Goal: Task Accomplishment & Management: Use online tool/utility

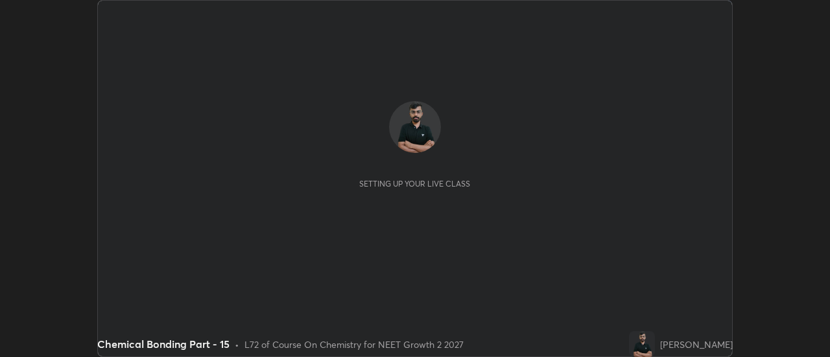
scroll to position [357, 830]
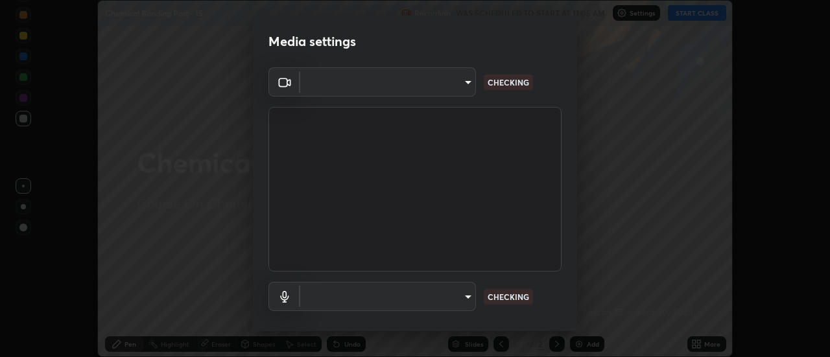
type input "751d449d604e4b96ecedde1e1f6f716fb17d1e84b34bafc94373a3023f52de87"
type input "default"
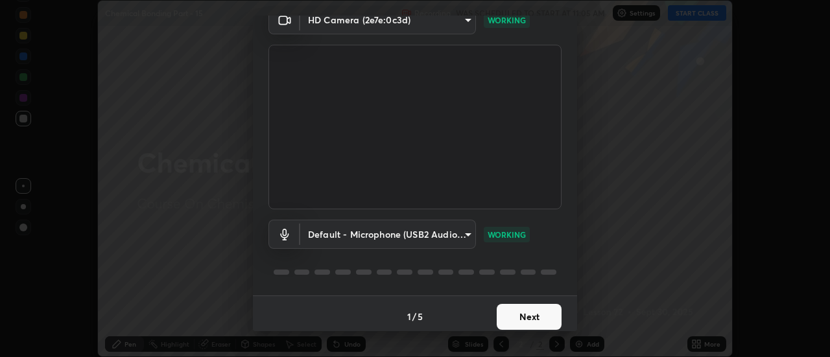
scroll to position [68, 0]
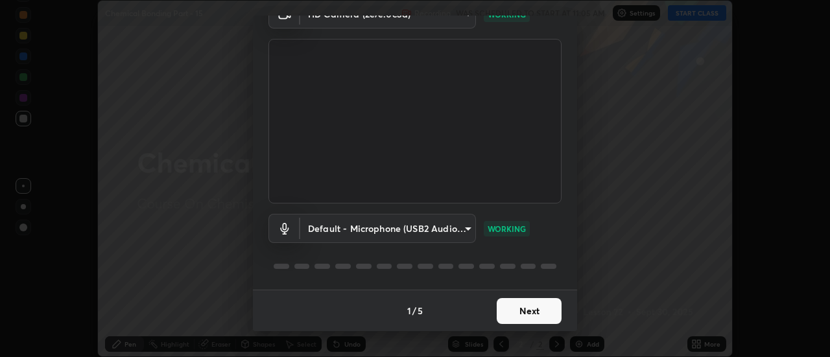
click at [523, 318] on button "Next" at bounding box center [529, 311] width 65 height 26
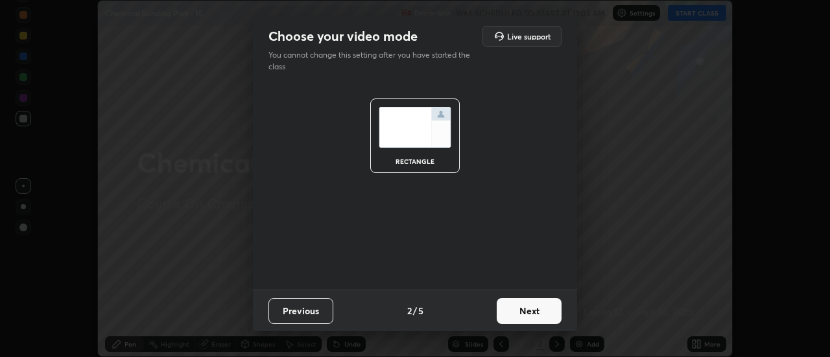
click at [531, 316] on button "Next" at bounding box center [529, 311] width 65 height 26
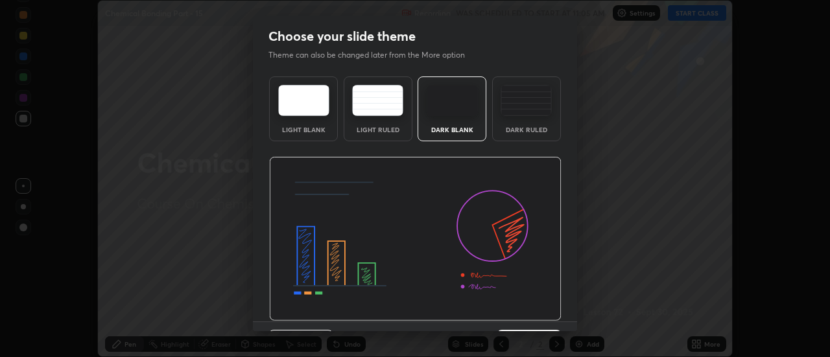
scroll to position [32, 0]
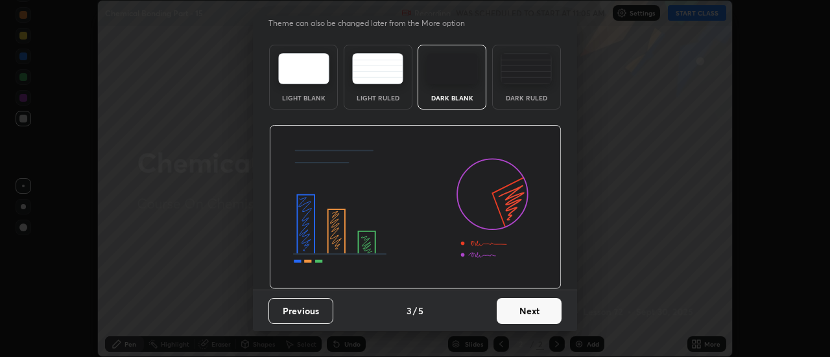
click at [526, 315] on button "Next" at bounding box center [529, 311] width 65 height 26
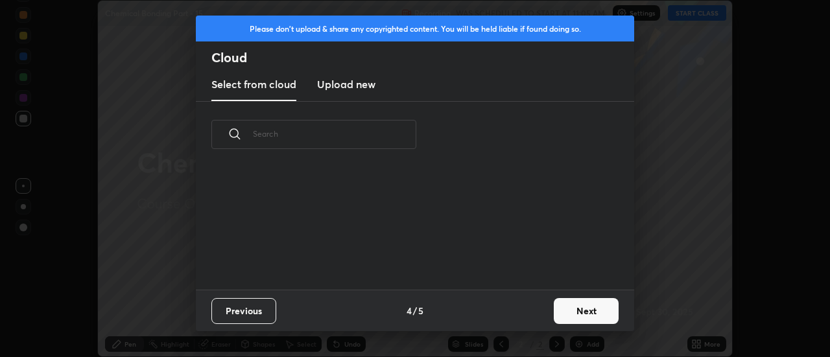
click at [566, 314] on button "Next" at bounding box center [586, 311] width 65 height 26
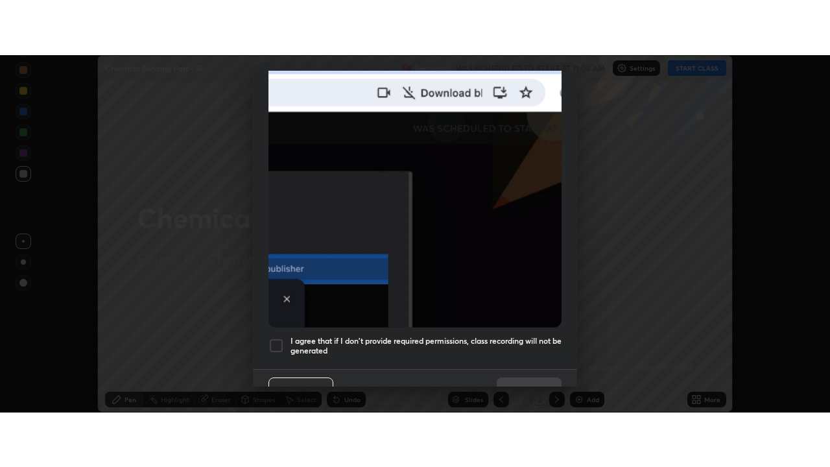
scroll to position [333, 0]
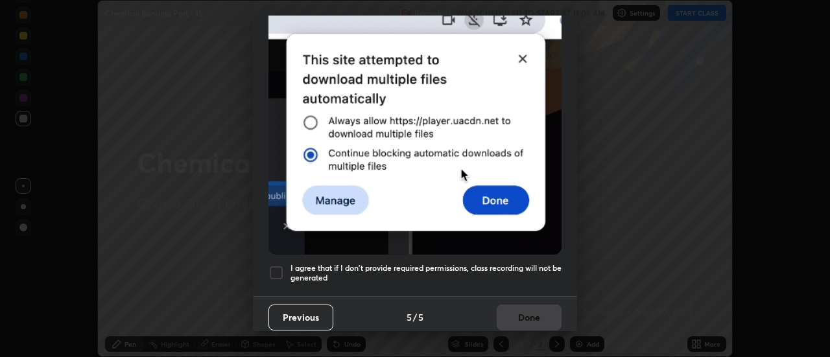
click at [278, 270] on div at bounding box center [277, 273] width 16 height 16
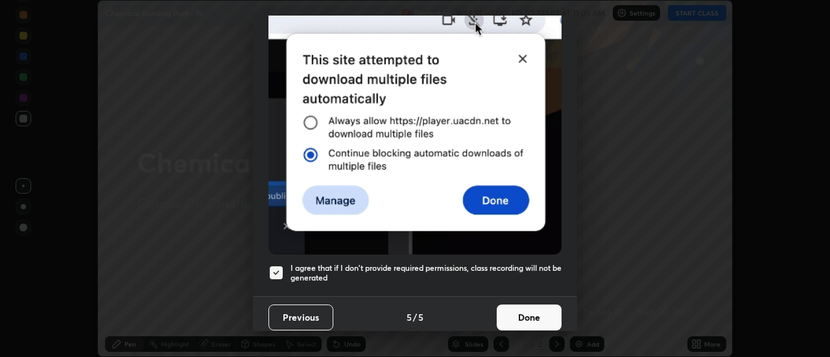
click at [525, 317] on button "Done" at bounding box center [529, 318] width 65 height 26
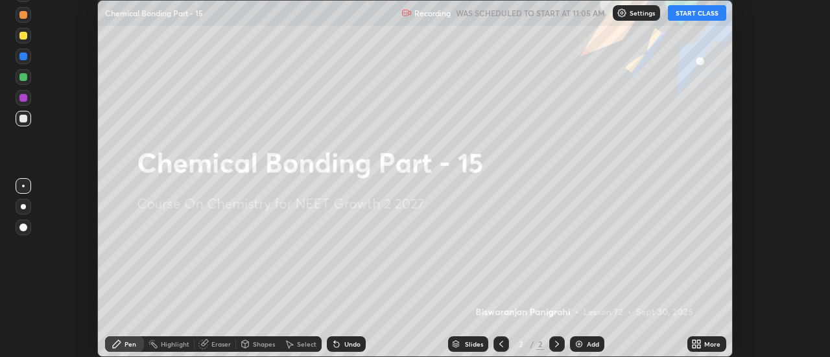
click at [696, 348] on icon at bounding box center [694, 346] width 3 height 3
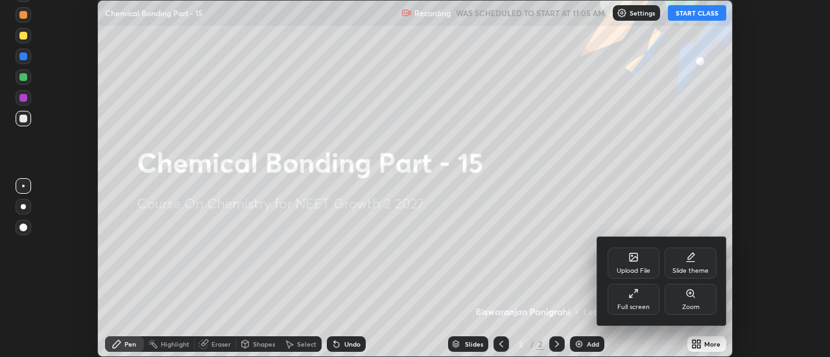
click at [648, 306] on div "Full screen" at bounding box center [634, 307] width 32 height 6
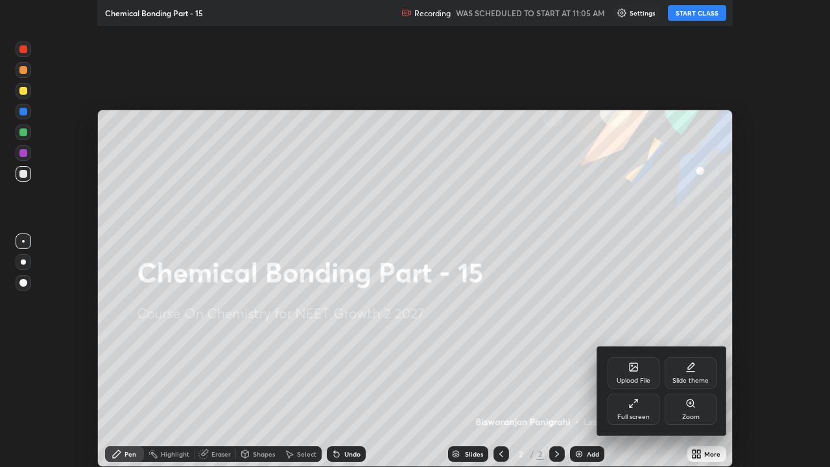
scroll to position [467, 830]
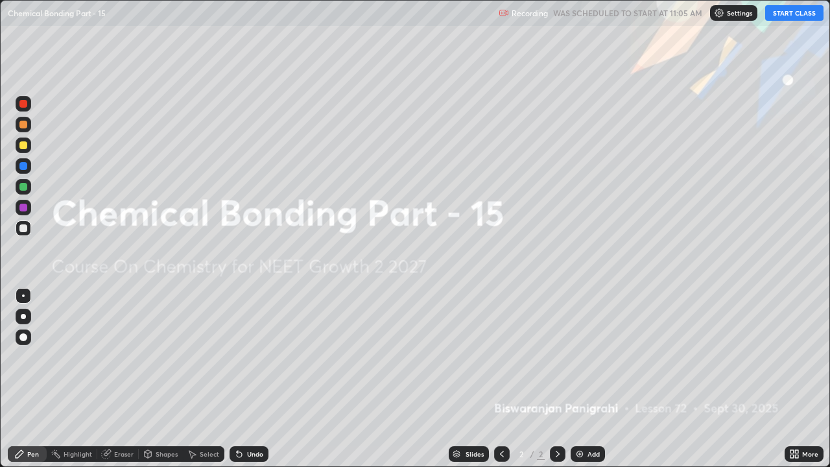
click at [588, 357] on div "Add" at bounding box center [594, 454] width 12 height 6
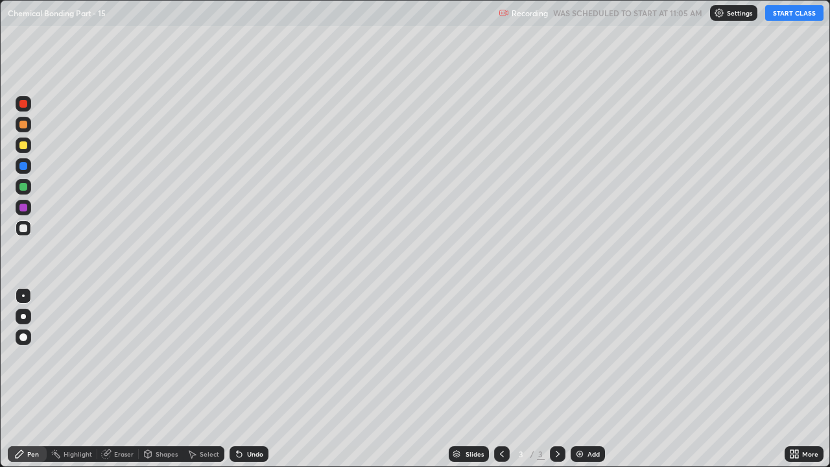
click at [798, 18] on button "START CLASS" at bounding box center [794, 13] width 58 height 16
click at [23, 317] on div at bounding box center [23, 316] width 5 height 5
click at [117, 357] on div "Eraser" at bounding box center [123, 454] width 19 height 6
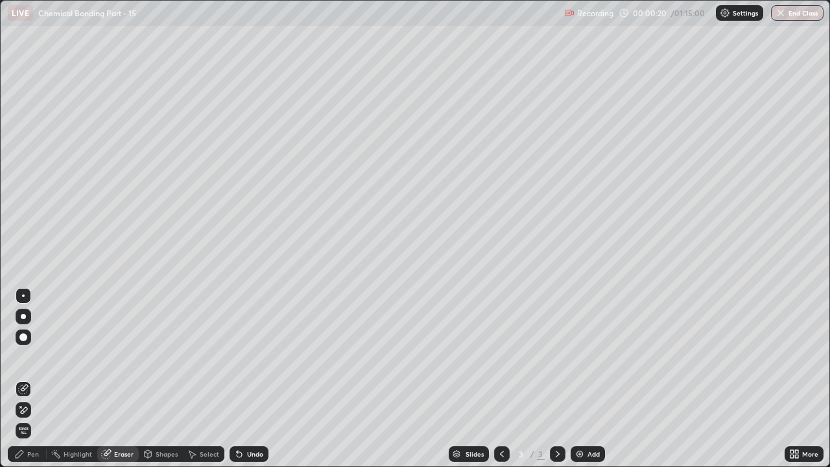
click at [32, 357] on div "Pen" at bounding box center [33, 454] width 12 height 6
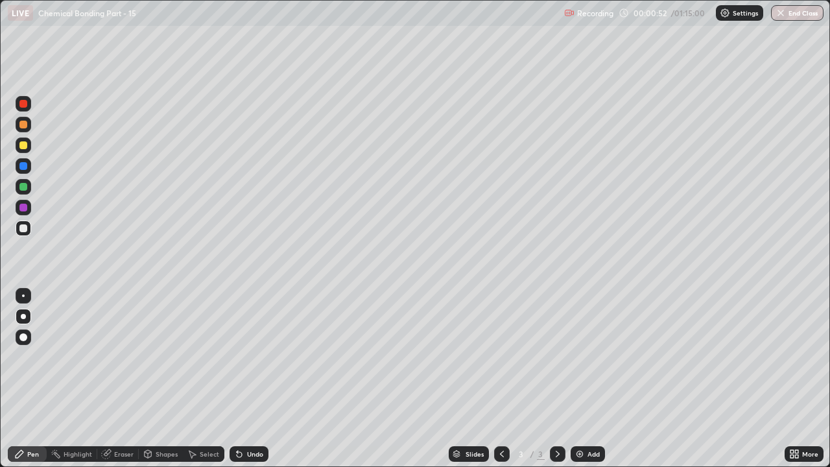
click at [242, 357] on icon at bounding box center [239, 454] width 10 height 10
click at [240, 357] on icon at bounding box center [239, 454] width 10 height 10
click at [241, 357] on icon at bounding box center [239, 454] width 10 height 10
click at [245, 357] on div "Undo" at bounding box center [249, 454] width 39 height 16
click at [247, 357] on div "Undo" at bounding box center [255, 454] width 16 height 6
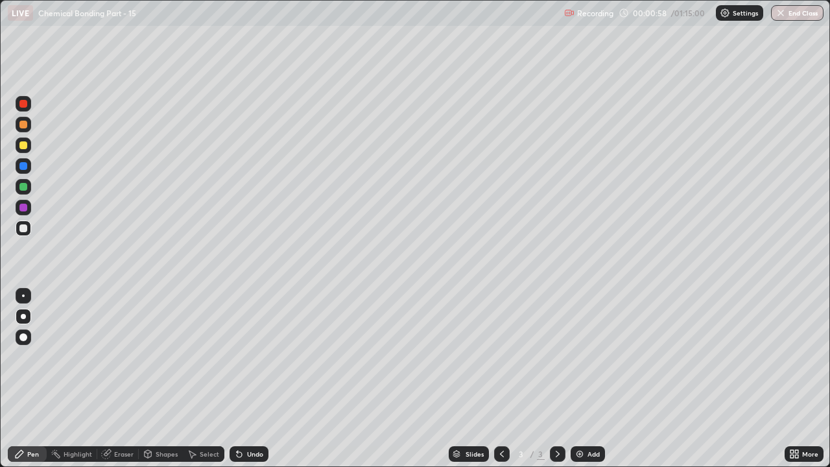
click at [250, 357] on div "Undo" at bounding box center [249, 454] width 39 height 16
click at [242, 357] on div "Undo" at bounding box center [249, 454] width 39 height 16
click at [28, 191] on div at bounding box center [24, 187] width 16 height 16
click at [237, 357] on icon at bounding box center [239, 454] width 5 height 5
click at [123, 357] on div "Eraser" at bounding box center [118, 454] width 42 height 16
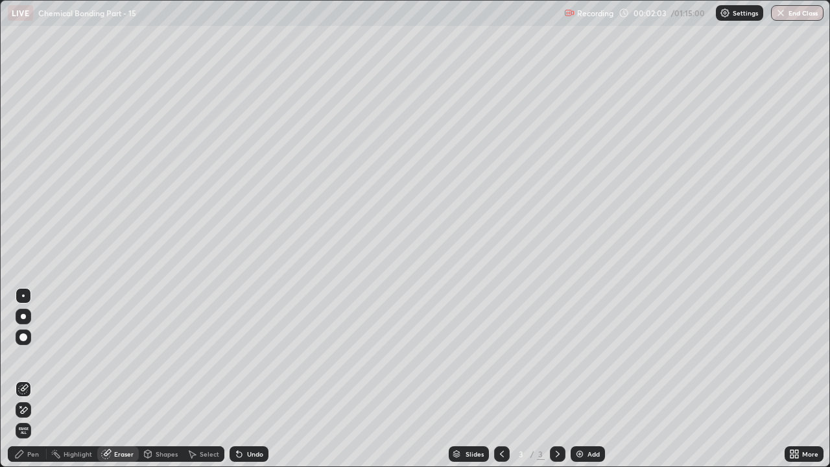
click at [37, 357] on div "Pen" at bounding box center [33, 454] width 12 height 6
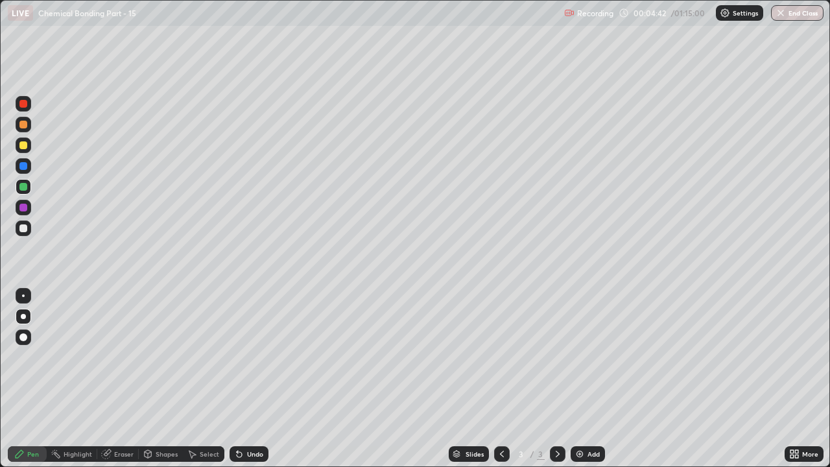
click at [29, 148] on div at bounding box center [24, 146] width 16 height 16
click at [28, 233] on div at bounding box center [24, 229] width 16 height 16
click at [24, 187] on div at bounding box center [23, 187] width 8 height 8
click at [27, 204] on div at bounding box center [24, 208] width 16 height 16
click at [30, 167] on div at bounding box center [24, 166] width 16 height 16
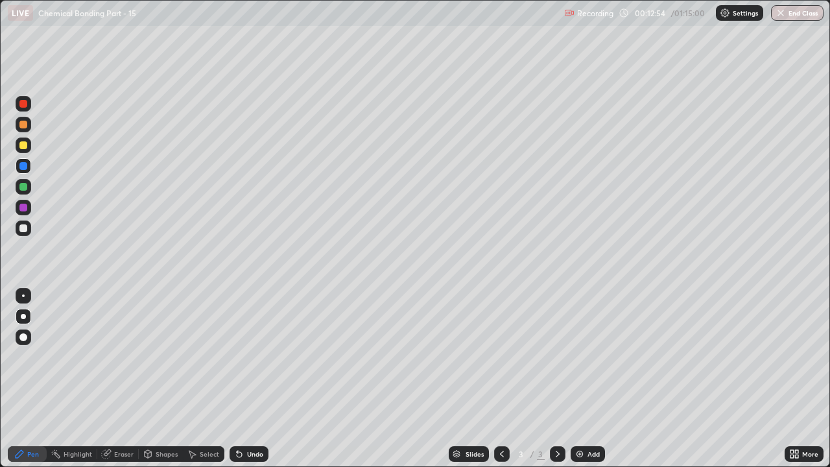
click at [583, 357] on img at bounding box center [580, 454] width 10 height 10
click at [29, 232] on div at bounding box center [24, 229] width 16 height 16
click at [204, 357] on div "Select" at bounding box center [209, 454] width 19 height 6
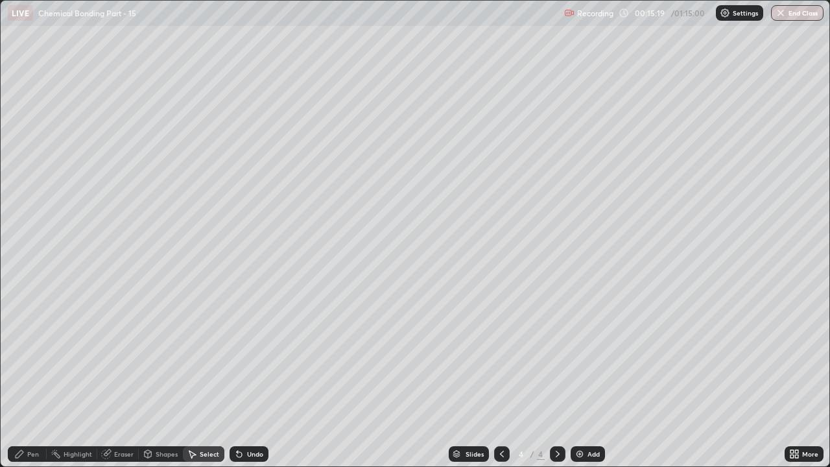
click at [239, 357] on icon at bounding box center [239, 454] width 5 height 5
click at [28, 357] on div "Pen" at bounding box center [33, 454] width 12 height 6
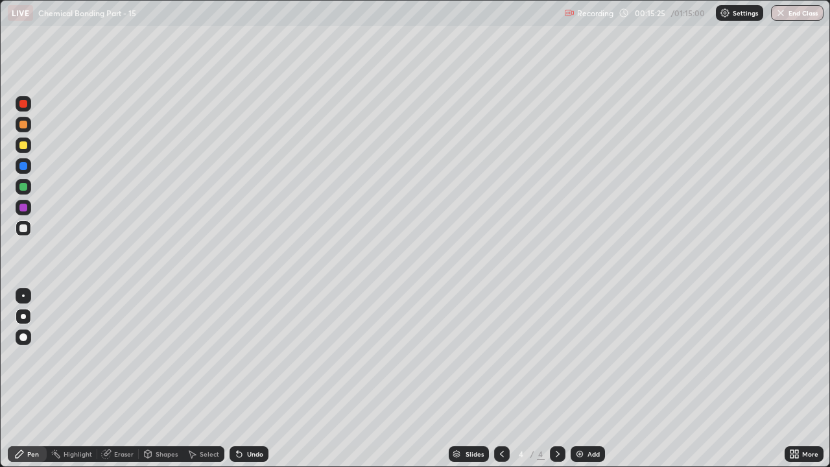
click at [24, 145] on div at bounding box center [23, 145] width 8 height 8
click at [21, 128] on div at bounding box center [23, 125] width 8 height 8
click at [27, 232] on div at bounding box center [24, 229] width 16 height 16
click at [24, 127] on div at bounding box center [23, 125] width 8 height 8
click at [24, 187] on div at bounding box center [23, 187] width 8 height 8
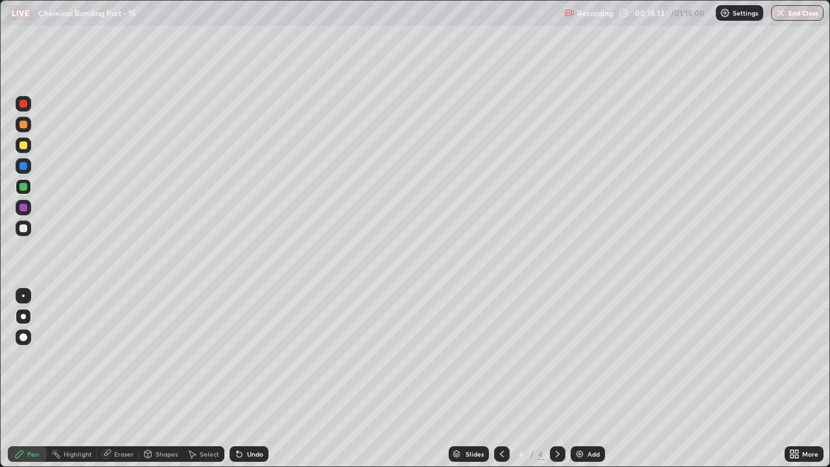
click at [24, 145] on div at bounding box center [23, 145] width 8 height 8
click at [30, 127] on div at bounding box center [24, 125] width 16 height 16
click at [27, 231] on div at bounding box center [24, 229] width 16 height 16
click at [237, 357] on icon at bounding box center [239, 454] width 5 height 5
click at [238, 357] on icon at bounding box center [239, 454] width 5 height 5
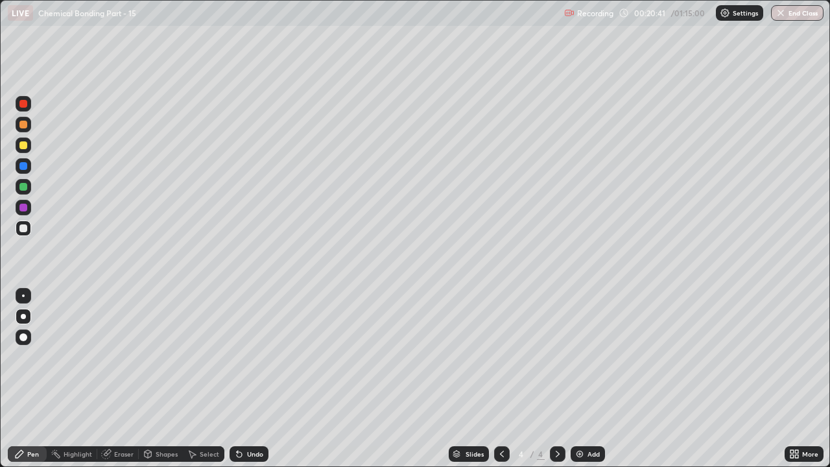
click at [27, 190] on div at bounding box center [24, 187] width 16 height 16
click at [24, 226] on div at bounding box center [23, 228] width 8 height 8
click at [21, 190] on div at bounding box center [23, 187] width 8 height 8
click at [26, 147] on div at bounding box center [23, 145] width 8 height 8
click at [30, 227] on div at bounding box center [24, 229] width 16 height 16
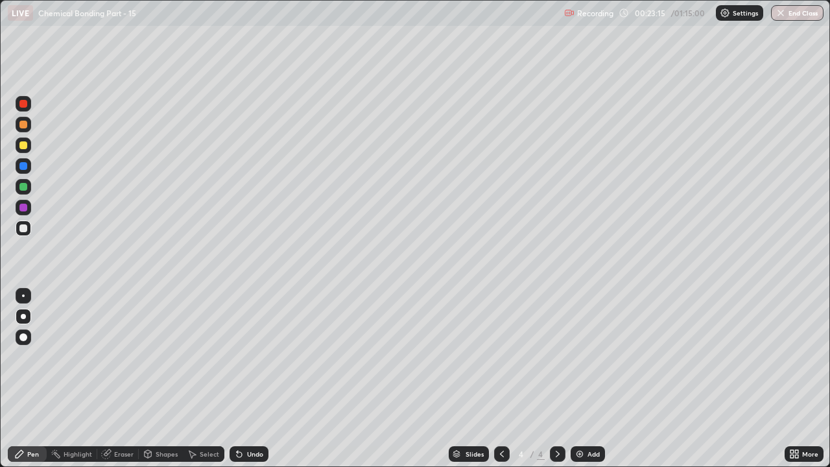
click at [29, 184] on div at bounding box center [24, 187] width 16 height 16
click at [28, 234] on div at bounding box center [24, 229] width 16 height 16
click at [588, 357] on div "Add" at bounding box center [594, 454] width 12 height 6
click at [25, 122] on div at bounding box center [23, 125] width 8 height 8
click at [24, 146] on div at bounding box center [23, 145] width 8 height 8
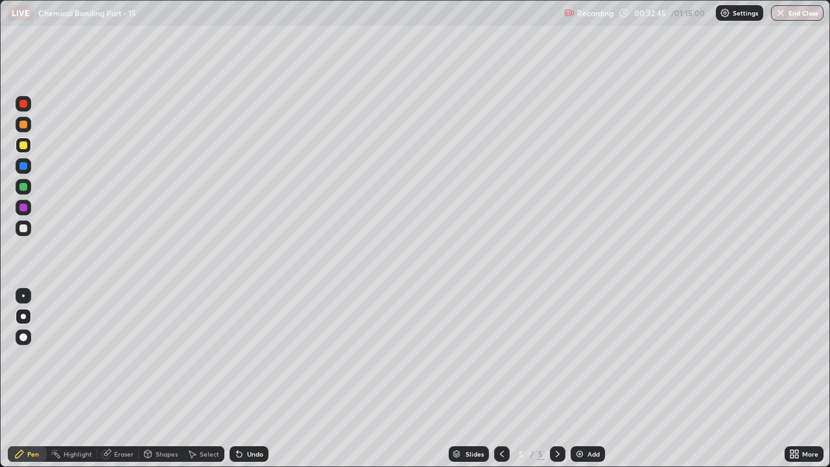
click at [26, 228] on div at bounding box center [23, 228] width 8 height 8
click at [28, 186] on div at bounding box center [24, 187] width 16 height 16
click at [30, 149] on div at bounding box center [24, 146] width 16 height 16
click at [29, 125] on div at bounding box center [24, 125] width 16 height 16
click at [238, 357] on icon at bounding box center [239, 454] width 5 height 5
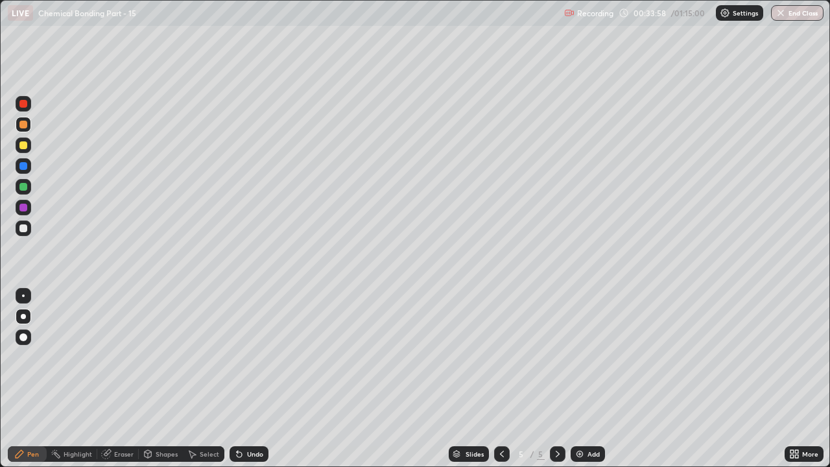
click at [27, 230] on div at bounding box center [23, 228] width 8 height 8
click at [24, 187] on div at bounding box center [23, 187] width 8 height 8
click at [26, 232] on div at bounding box center [23, 228] width 8 height 8
click at [25, 151] on div at bounding box center [24, 146] width 16 height 16
click at [126, 357] on div "Eraser" at bounding box center [123, 454] width 19 height 6
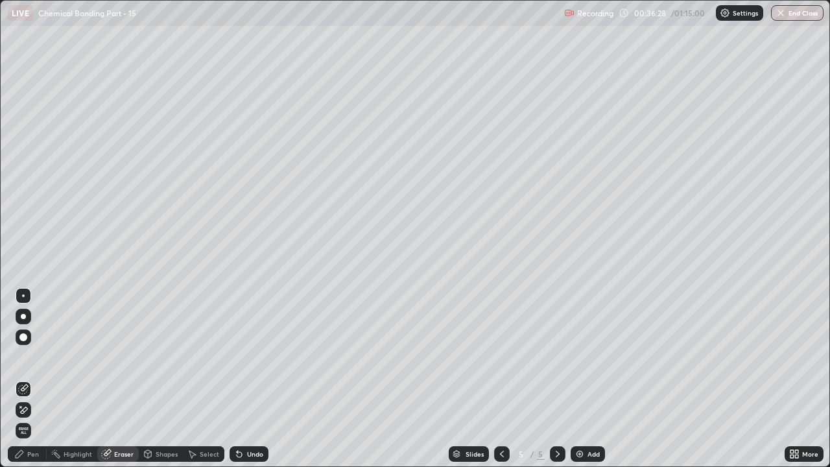
click at [30, 357] on div "Pen" at bounding box center [33, 454] width 12 height 6
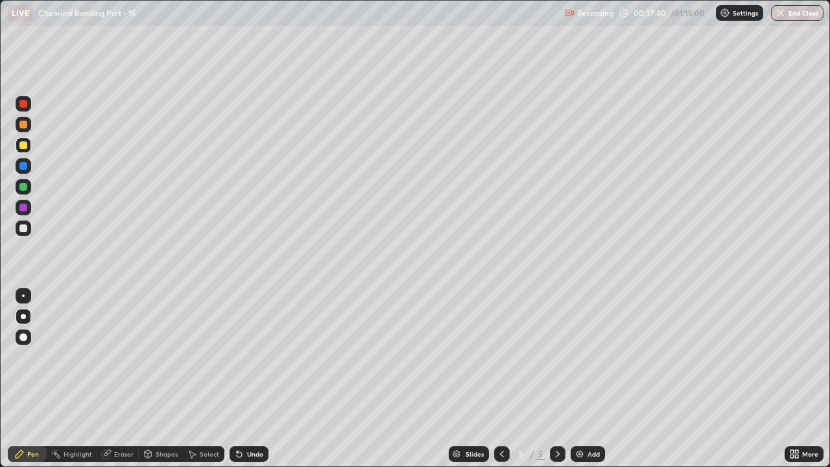
click at [24, 232] on div at bounding box center [23, 228] width 8 height 8
click at [23, 146] on div at bounding box center [23, 145] width 8 height 8
click at [248, 357] on div "Undo" at bounding box center [255, 454] width 16 height 6
click at [247, 357] on div "Undo" at bounding box center [255, 454] width 16 height 6
click at [32, 237] on div at bounding box center [23, 228] width 21 height 21
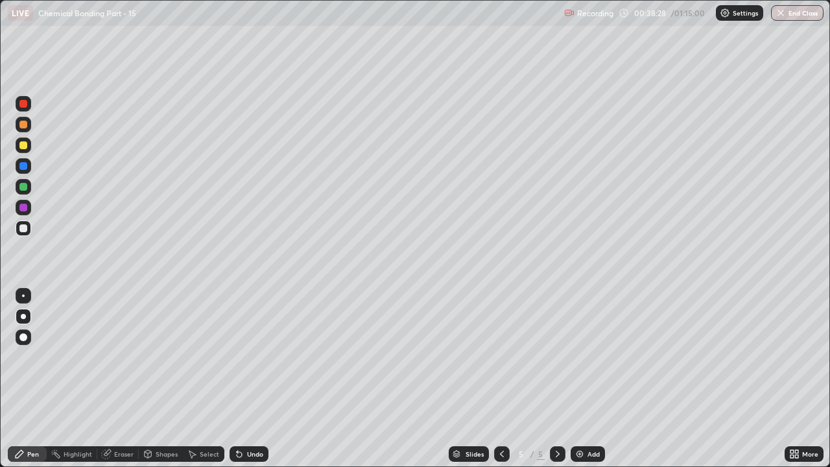
click at [30, 150] on div at bounding box center [24, 145] width 16 height 21
click at [118, 357] on div "Eraser" at bounding box center [123, 454] width 19 height 6
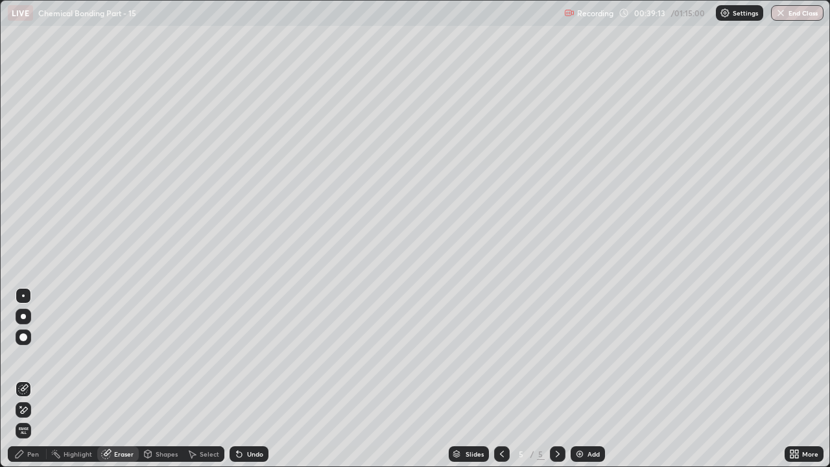
click at [22, 357] on icon at bounding box center [23, 410] width 10 height 11
click at [33, 357] on div "Pen" at bounding box center [33, 454] width 12 height 6
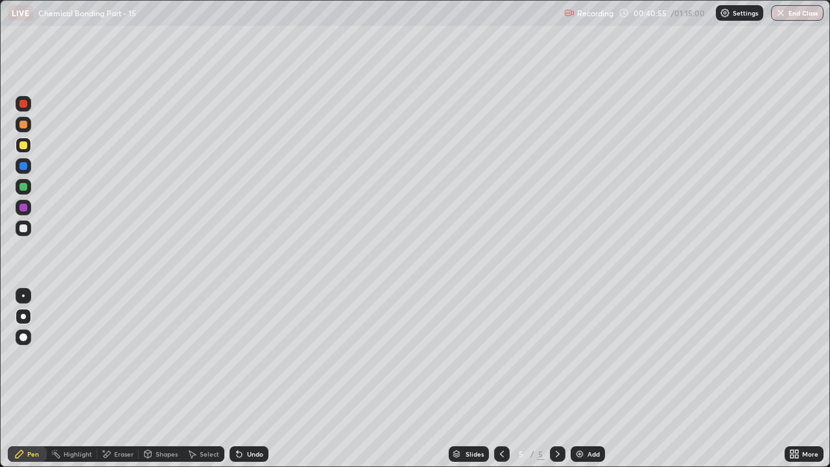
click at [27, 230] on div at bounding box center [23, 228] width 8 height 8
click at [258, 357] on div "Undo" at bounding box center [255, 454] width 16 height 6
click at [261, 357] on div "Undo" at bounding box center [255, 454] width 16 height 6
click at [261, 357] on div "Undo" at bounding box center [249, 454] width 39 height 16
click at [27, 145] on div at bounding box center [23, 145] width 8 height 8
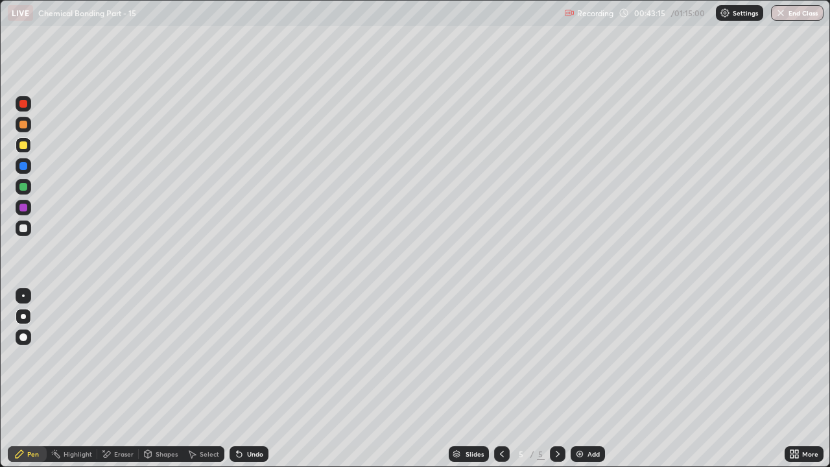
click at [261, 357] on div "Undo" at bounding box center [255, 454] width 16 height 6
click at [252, 357] on div "Undo" at bounding box center [255, 454] width 16 height 6
click at [249, 357] on div "Undo" at bounding box center [255, 454] width 16 height 6
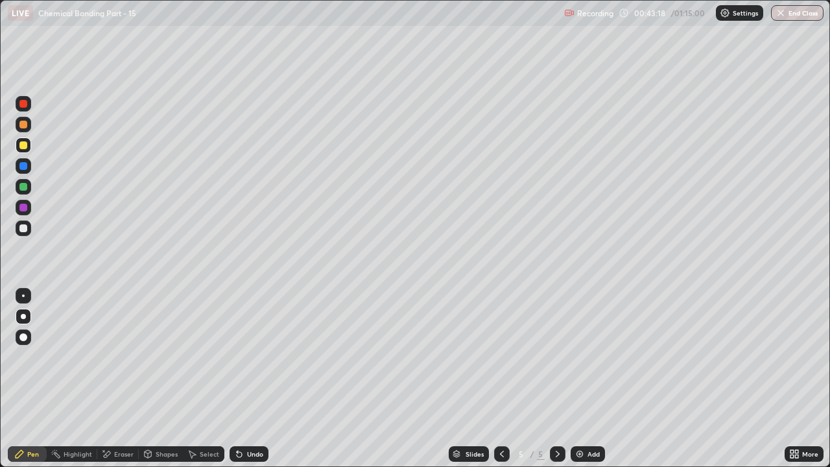
click at [253, 357] on div "Undo" at bounding box center [255, 454] width 16 height 6
click at [26, 228] on div at bounding box center [23, 228] width 8 height 8
click at [23, 146] on div at bounding box center [23, 145] width 8 height 8
click at [27, 205] on div at bounding box center [23, 208] width 8 height 8
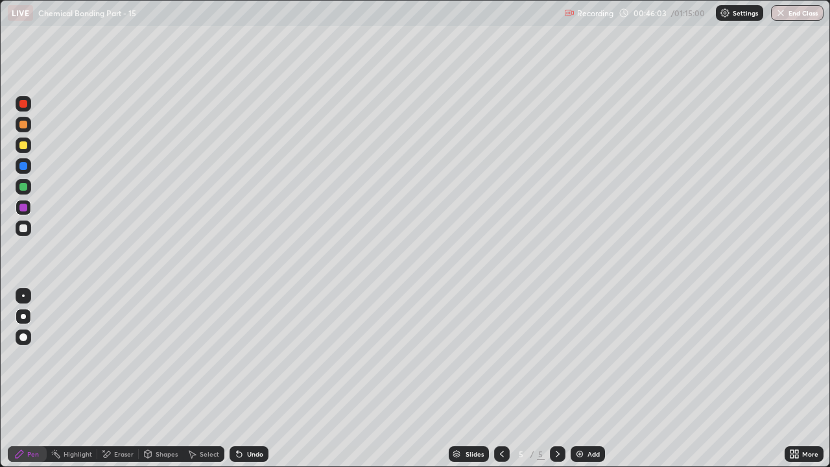
click at [29, 230] on div at bounding box center [24, 229] width 16 height 16
click at [749, 357] on div "Slides 5 / 5 Add" at bounding box center [527, 454] width 516 height 26
click at [752, 357] on div "Slides 5 / 5 Add" at bounding box center [527, 454] width 516 height 26
click at [760, 357] on div "Slides 5 / 5 Add" at bounding box center [527, 454] width 516 height 26
click at [582, 357] on img at bounding box center [580, 454] width 10 height 10
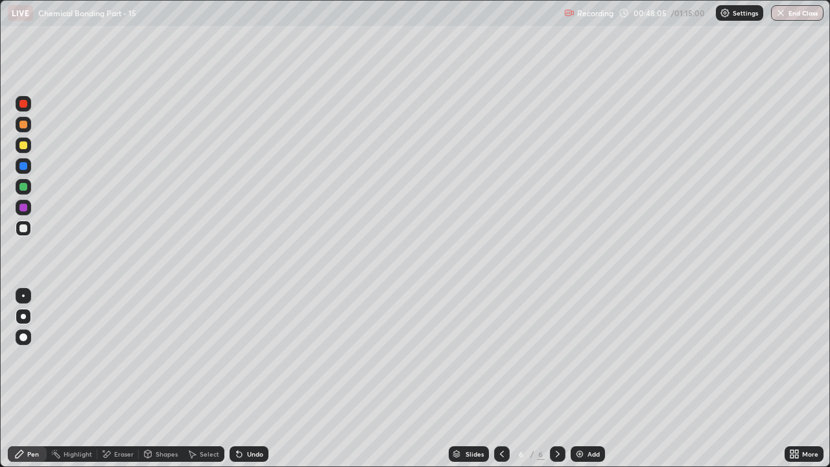
click at [24, 147] on div at bounding box center [23, 145] width 8 height 8
click at [32, 182] on div at bounding box center [23, 186] width 21 height 21
click at [28, 166] on div at bounding box center [24, 166] width 16 height 16
click at [23, 147] on div at bounding box center [23, 145] width 8 height 8
click at [24, 228] on div at bounding box center [23, 228] width 8 height 8
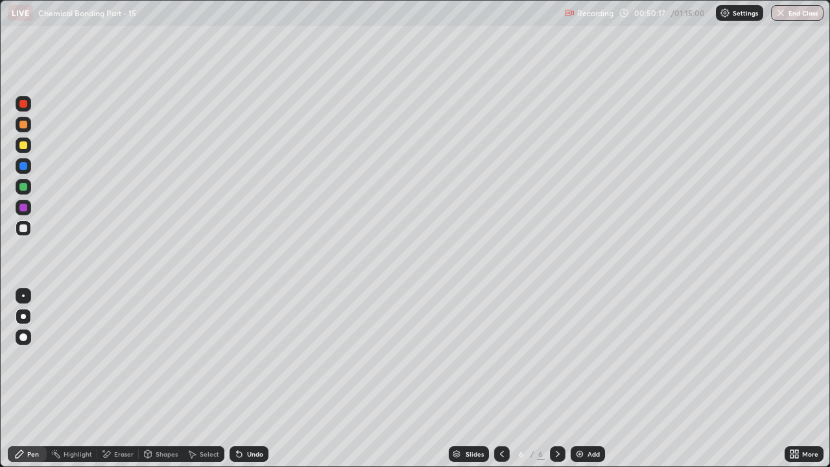
click at [25, 210] on div at bounding box center [23, 208] width 8 height 8
click at [238, 357] on icon at bounding box center [239, 454] width 5 height 5
click at [237, 357] on icon at bounding box center [239, 454] width 5 height 5
click at [235, 357] on icon at bounding box center [239, 454] width 10 height 10
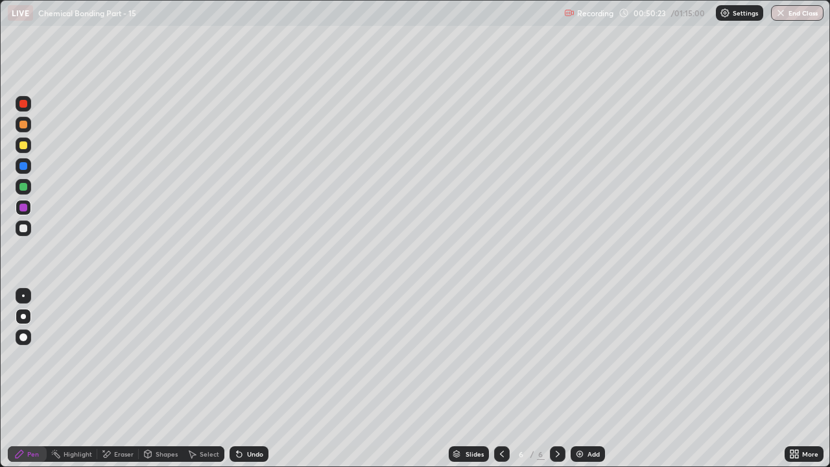
click at [237, 357] on icon at bounding box center [239, 454] width 5 height 5
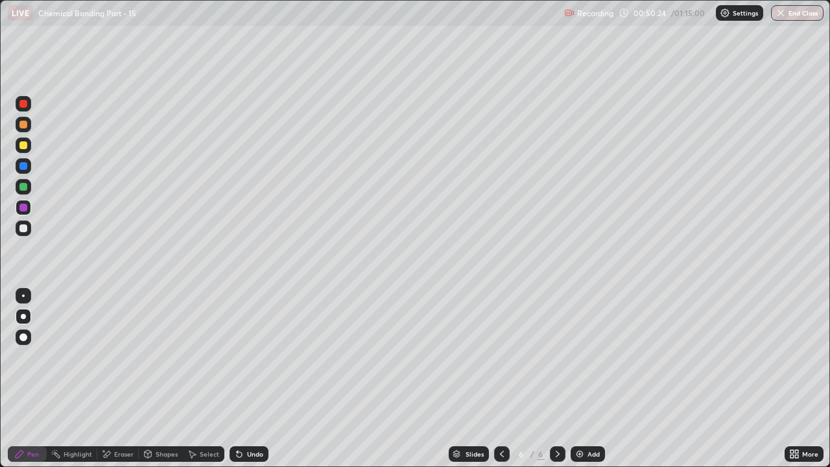
click at [237, 357] on icon at bounding box center [239, 454] width 5 height 5
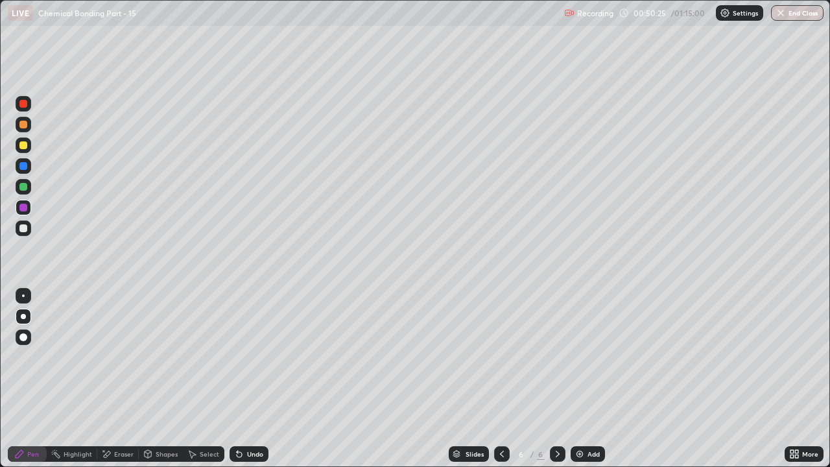
click at [237, 357] on icon at bounding box center [239, 454] width 5 height 5
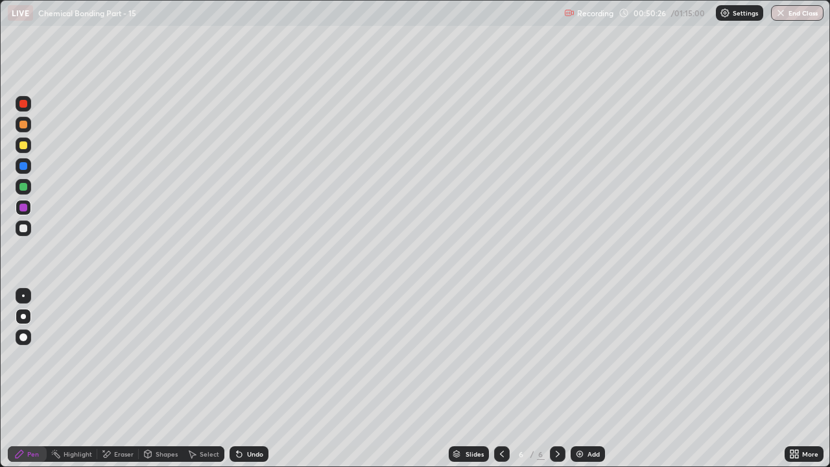
click at [237, 357] on icon at bounding box center [239, 454] width 5 height 5
click at [25, 228] on div at bounding box center [23, 228] width 8 height 8
click at [28, 187] on div at bounding box center [24, 187] width 16 height 16
click at [209, 357] on div "Select" at bounding box center [204, 454] width 42 height 26
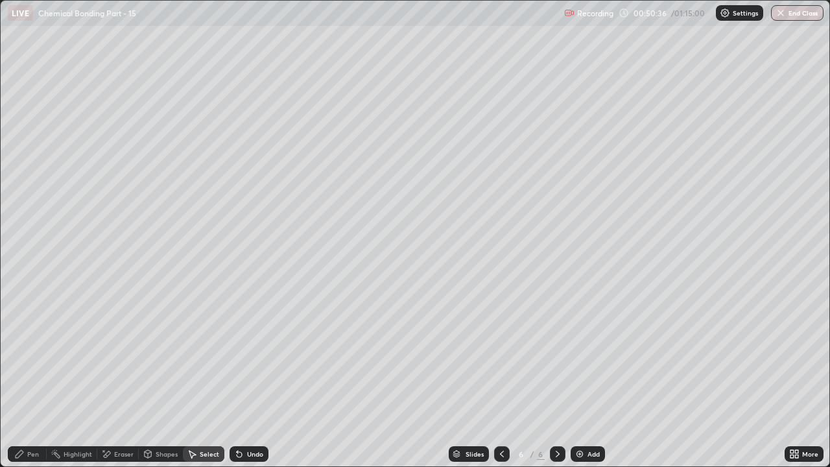
click at [33, 357] on div "Pen" at bounding box center [33, 454] width 12 height 6
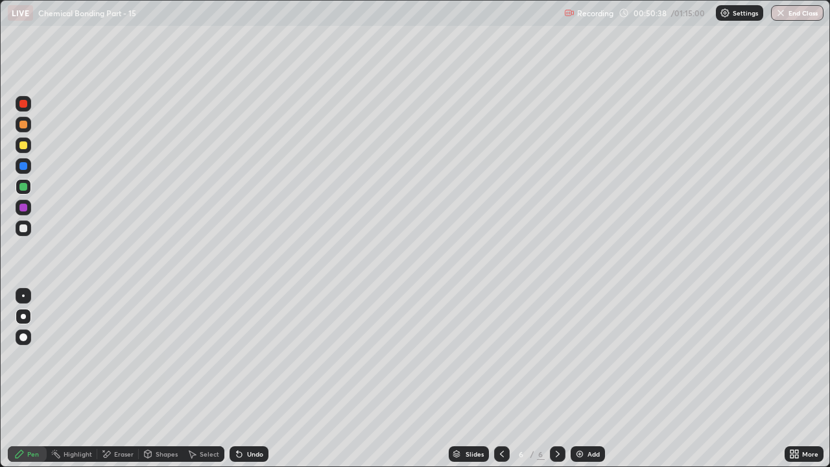
click at [29, 230] on div at bounding box center [24, 229] width 16 height 16
click at [29, 167] on div at bounding box center [24, 166] width 16 height 16
click at [27, 149] on div at bounding box center [24, 146] width 16 height 16
click at [27, 234] on div at bounding box center [24, 229] width 16 height 16
click at [590, 357] on div "Add" at bounding box center [594, 454] width 12 height 6
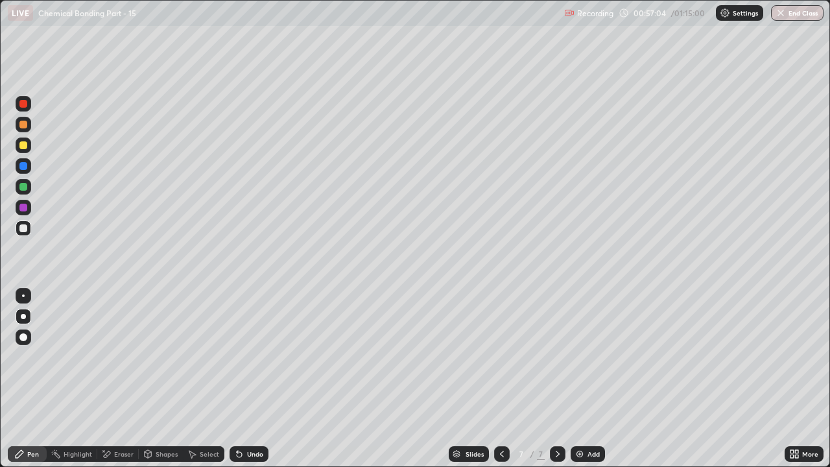
click at [123, 357] on div "Eraser" at bounding box center [123, 454] width 19 height 6
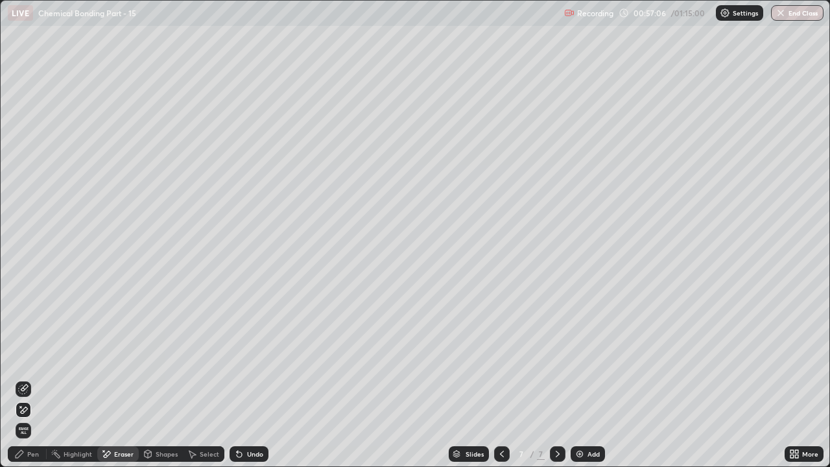
click at [27, 357] on div "Pen" at bounding box center [33, 454] width 12 height 6
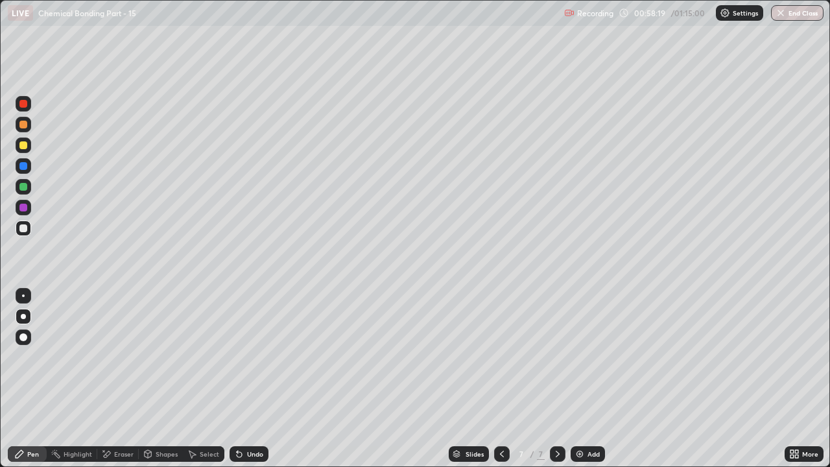
click at [23, 146] on div at bounding box center [23, 145] width 8 height 8
click at [24, 125] on div at bounding box center [23, 125] width 8 height 8
click at [26, 187] on div at bounding box center [23, 187] width 8 height 8
click at [29, 230] on div at bounding box center [24, 229] width 16 height 16
click at [26, 192] on div at bounding box center [24, 187] width 16 height 16
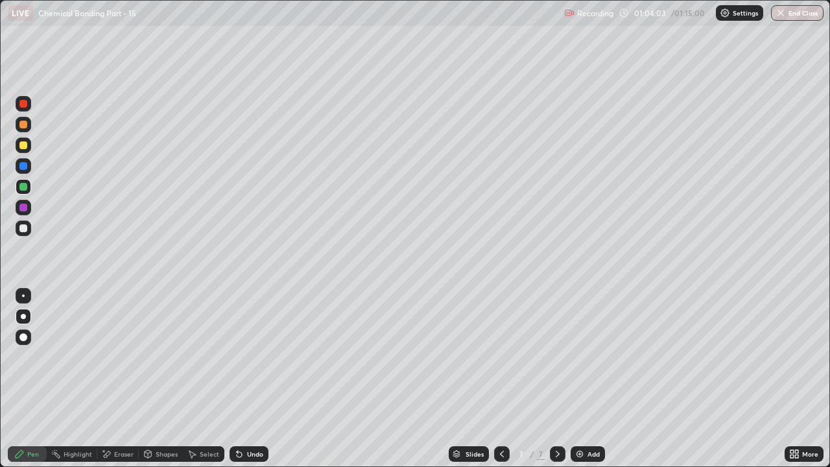
click at [245, 357] on div "Undo" at bounding box center [249, 454] width 39 height 16
click at [243, 357] on div "Undo" at bounding box center [249, 454] width 39 height 16
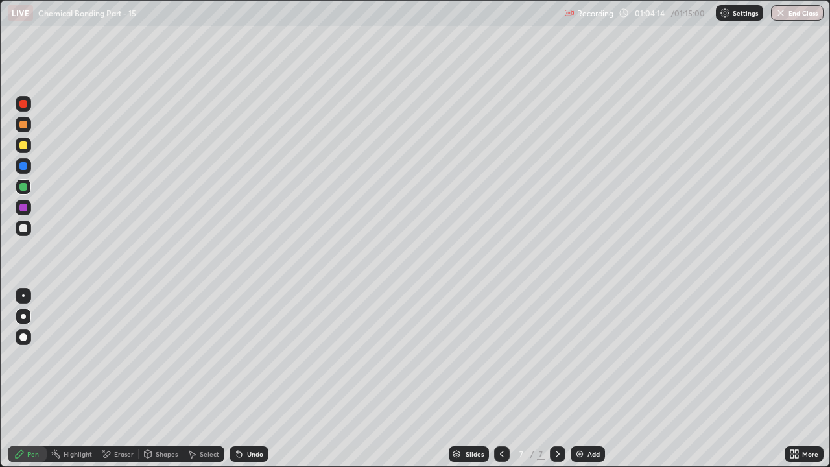
click at [29, 232] on div at bounding box center [24, 229] width 16 height 16
click at [29, 187] on div at bounding box center [24, 187] width 16 height 16
click at [594, 357] on div "Add" at bounding box center [594, 454] width 12 height 6
click at [29, 127] on div at bounding box center [24, 125] width 16 height 16
click at [22, 226] on div at bounding box center [23, 228] width 8 height 8
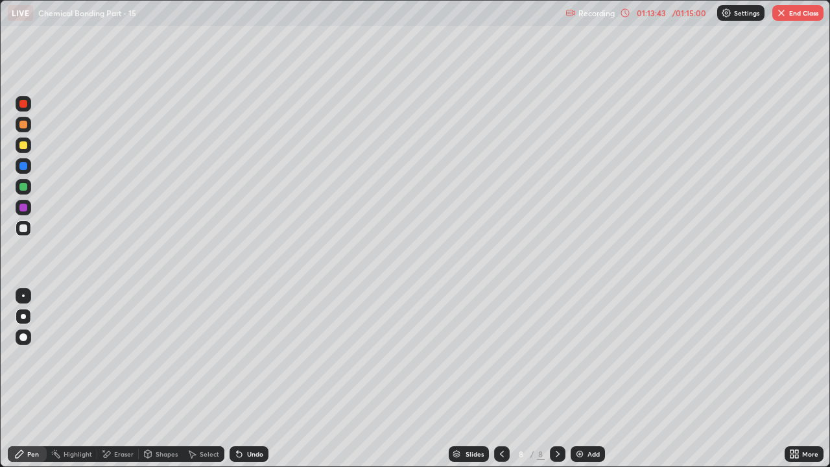
click at [239, 357] on icon at bounding box center [239, 454] width 5 height 5
click at [240, 357] on icon at bounding box center [239, 454] width 5 height 5
click at [237, 357] on icon at bounding box center [239, 454] width 5 height 5
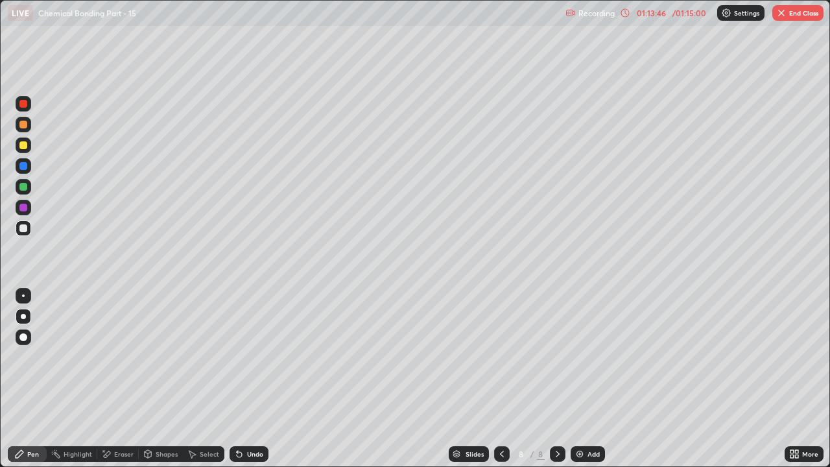
click at [237, 357] on icon at bounding box center [237, 451] width 1 height 1
click at [237, 357] on icon at bounding box center [239, 454] width 5 height 5
click at [237, 357] on icon at bounding box center [237, 451] width 1 height 1
click at [111, 357] on div "Eraser" at bounding box center [118, 454] width 42 height 16
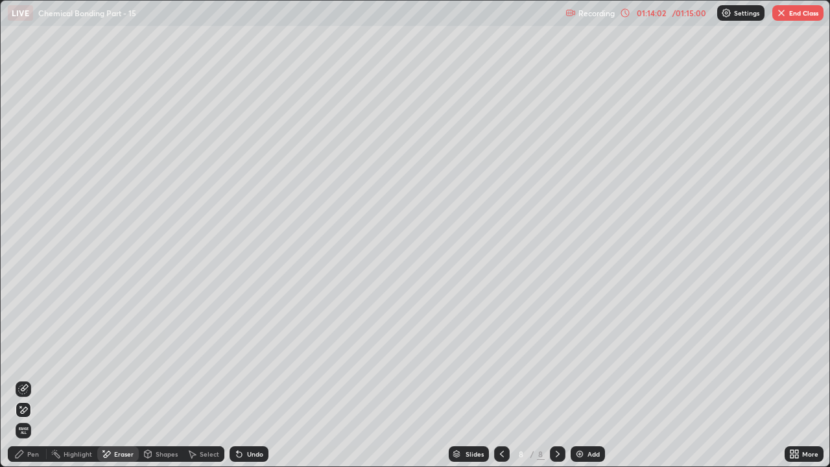
click at [29, 357] on div "Pen" at bounding box center [33, 454] width 12 height 6
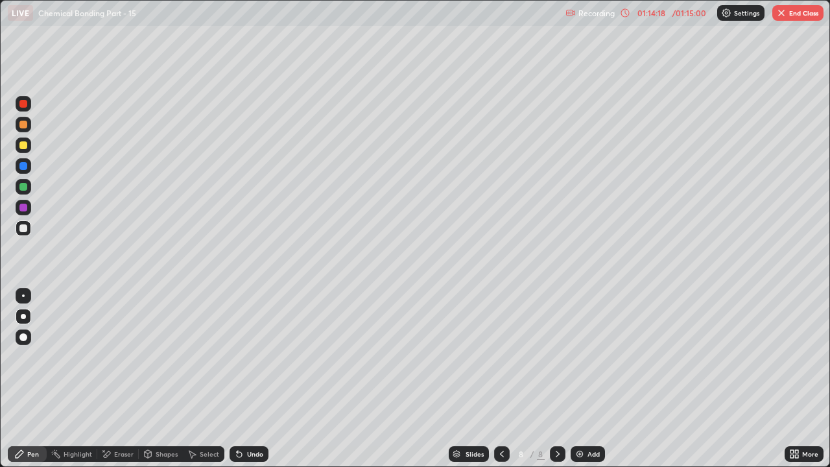
click at [27, 147] on div at bounding box center [23, 145] width 8 height 8
click at [28, 128] on div at bounding box center [24, 125] width 16 height 16
click at [29, 230] on div at bounding box center [24, 229] width 16 height 16
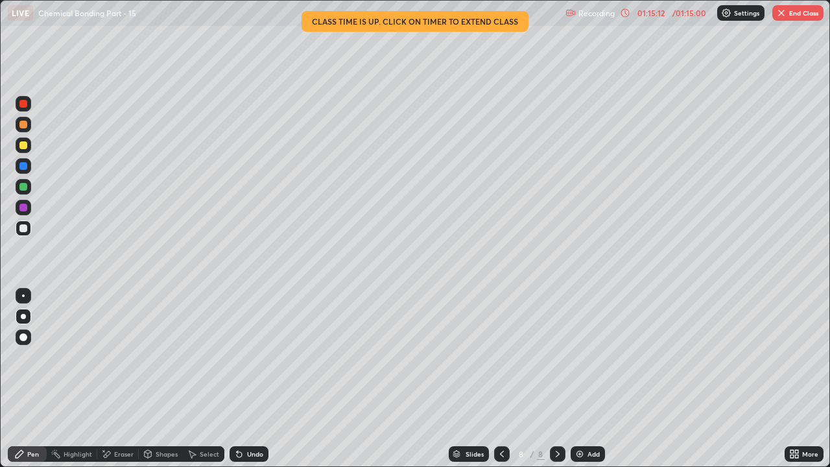
click at [738, 14] on p "Settings" at bounding box center [746, 13] width 25 height 6
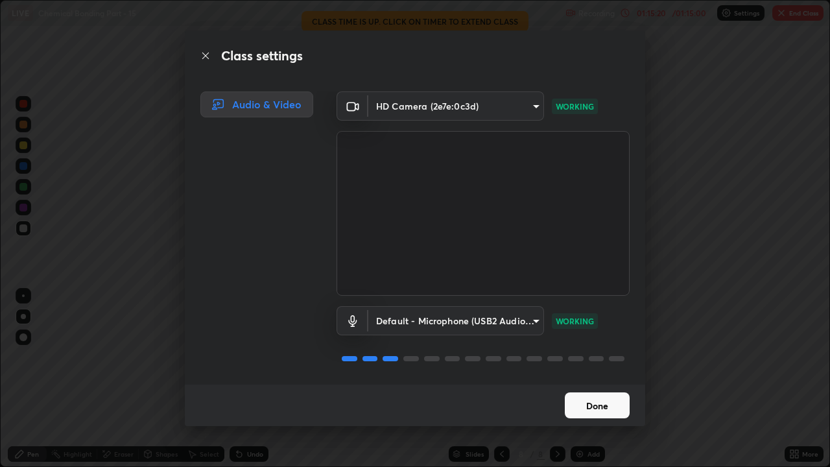
click at [617, 357] on button "Done" at bounding box center [597, 405] width 65 height 26
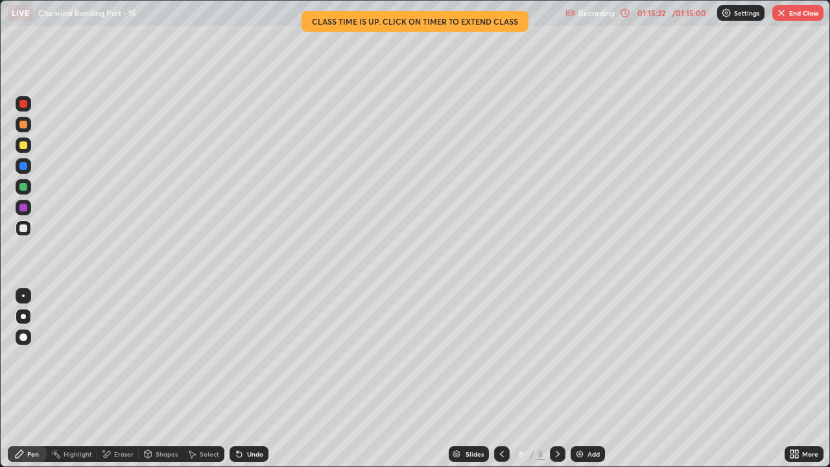
click at [688, 15] on div "/ 01:15:00" at bounding box center [689, 13] width 40 height 8
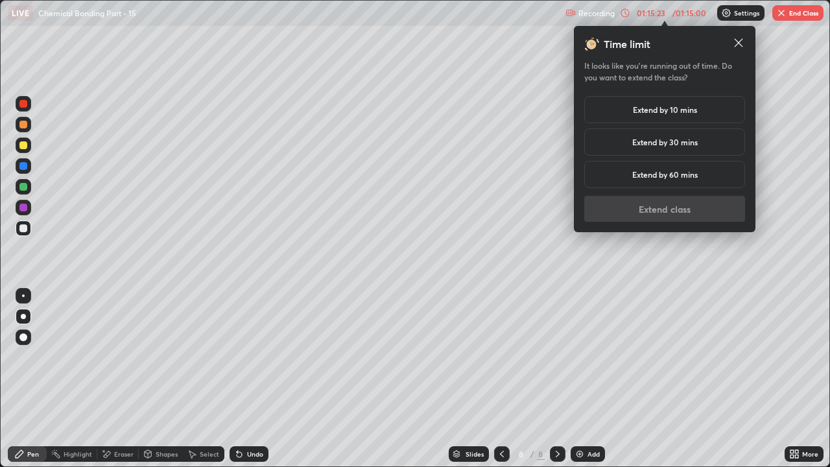
click at [648, 110] on h5 "Extend by 10 mins" at bounding box center [665, 110] width 64 height 12
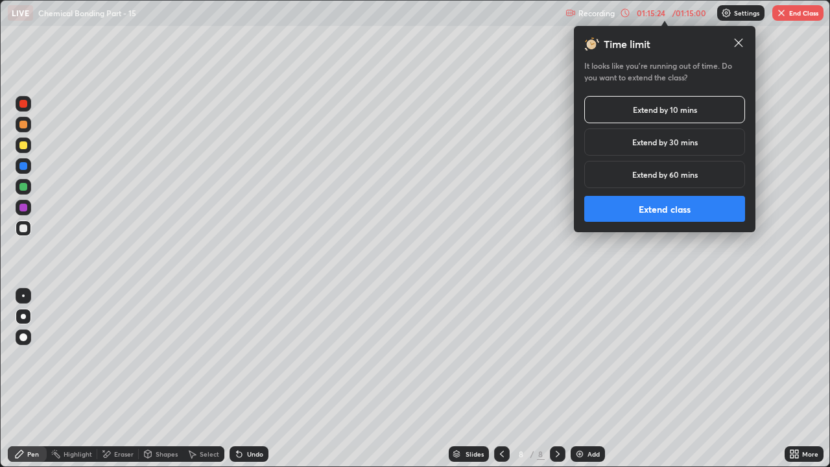
click at [647, 211] on button "Extend class" at bounding box center [664, 209] width 161 height 26
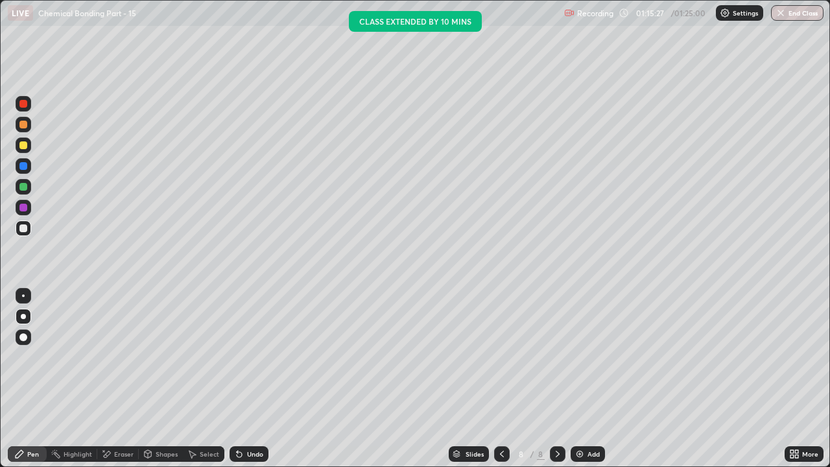
click at [25, 143] on div at bounding box center [23, 145] width 8 height 8
click at [22, 230] on div at bounding box center [23, 228] width 8 height 8
click at [26, 189] on div at bounding box center [23, 187] width 8 height 8
click at [237, 357] on icon at bounding box center [239, 454] width 5 height 5
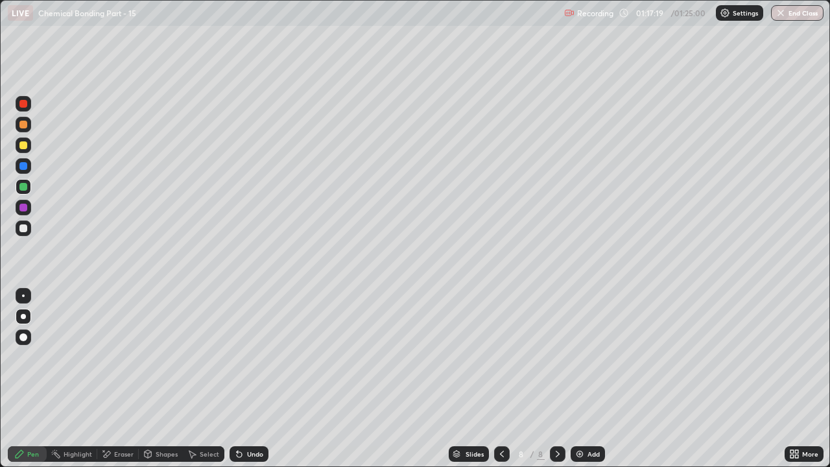
click at [247, 357] on div "Undo" at bounding box center [255, 454] width 16 height 6
click at [243, 357] on div "Undo" at bounding box center [249, 454] width 39 height 16
click at [23, 229] on div at bounding box center [23, 228] width 8 height 8
click at [103, 357] on icon at bounding box center [103, 450] width 1 height 1
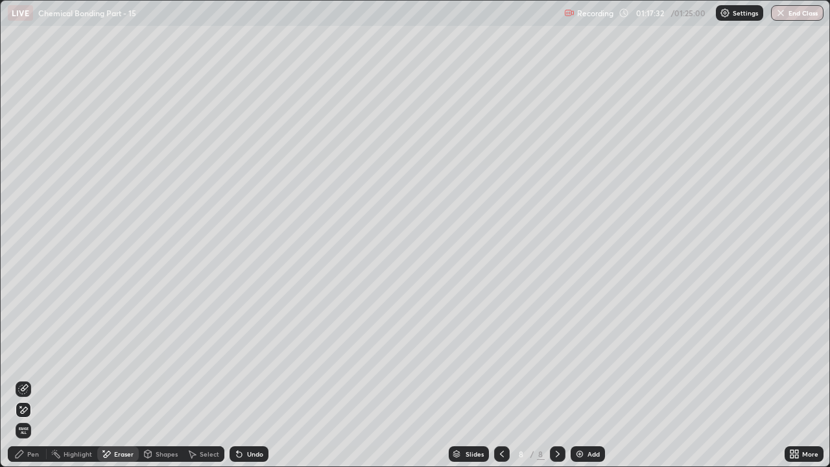
click at [30, 357] on div "Pen" at bounding box center [33, 454] width 12 height 6
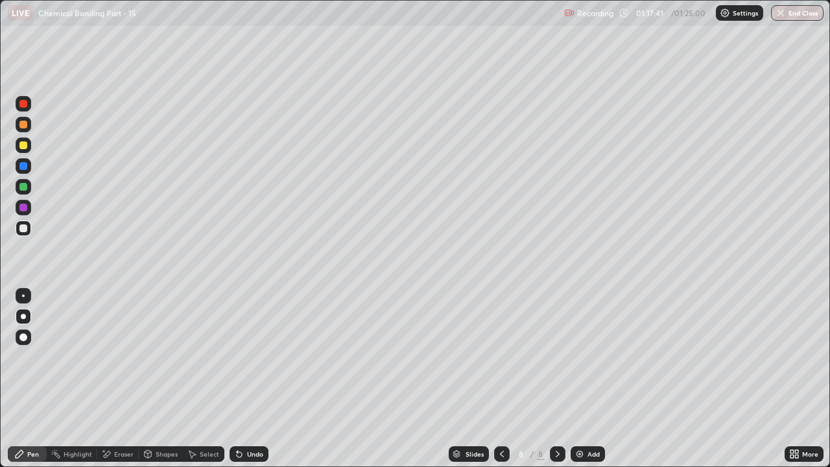
click at [27, 147] on div at bounding box center [23, 145] width 8 height 8
click at [238, 357] on icon at bounding box center [239, 454] width 5 height 5
click at [239, 357] on icon at bounding box center [239, 454] width 5 height 5
click at [27, 208] on div at bounding box center [23, 208] width 8 height 8
click at [237, 357] on icon at bounding box center [239, 454] width 5 height 5
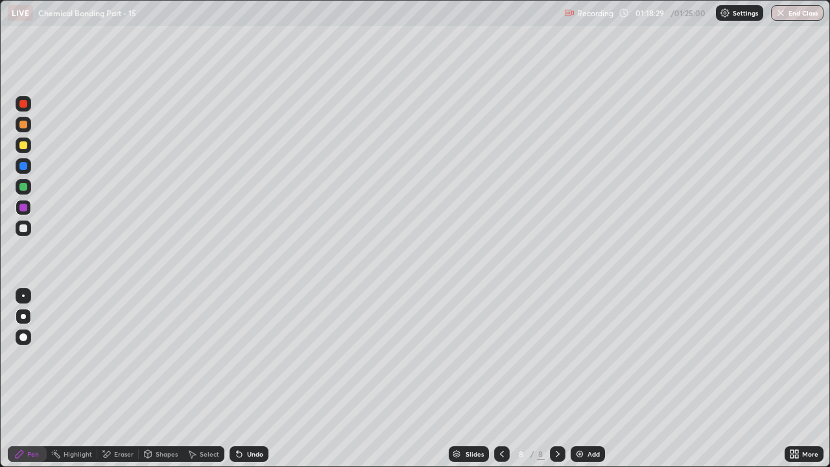
click at [237, 357] on icon at bounding box center [239, 454] width 5 height 5
click at [239, 357] on icon at bounding box center [239, 454] width 5 height 5
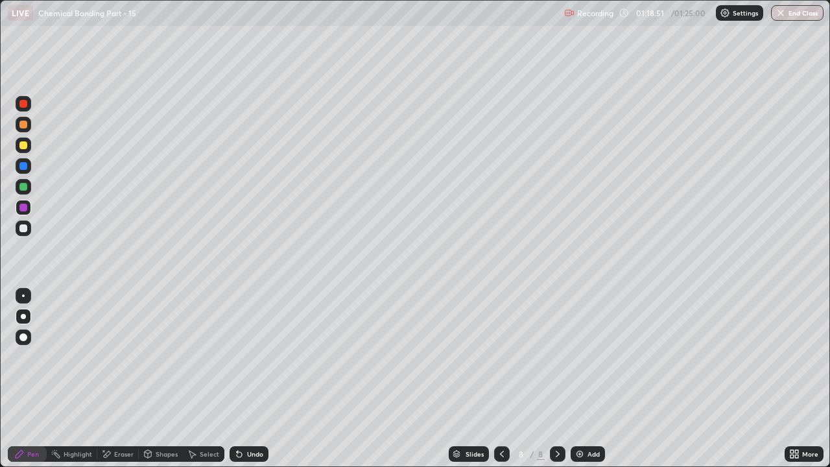
click at [24, 228] on div at bounding box center [23, 228] width 8 height 8
click at [24, 145] on div at bounding box center [23, 145] width 8 height 8
click at [27, 235] on div at bounding box center [24, 229] width 16 height 16
click at [250, 357] on div "Undo" at bounding box center [249, 454] width 39 height 16
click at [244, 357] on div "Undo" at bounding box center [249, 454] width 39 height 16
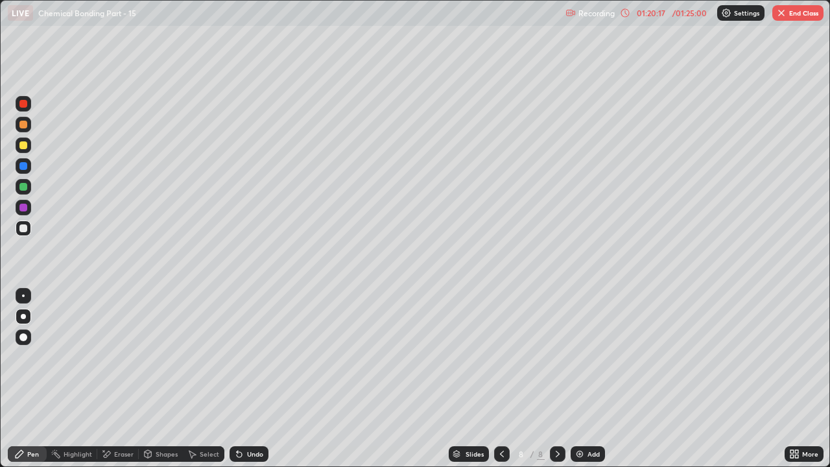
click at [29, 148] on div at bounding box center [24, 146] width 16 height 16
click at [24, 225] on div at bounding box center [23, 228] width 8 height 8
click at [24, 186] on div at bounding box center [23, 187] width 8 height 8
click at [27, 233] on div at bounding box center [24, 229] width 16 height 16
click at [256, 357] on div "Undo" at bounding box center [249, 454] width 39 height 16
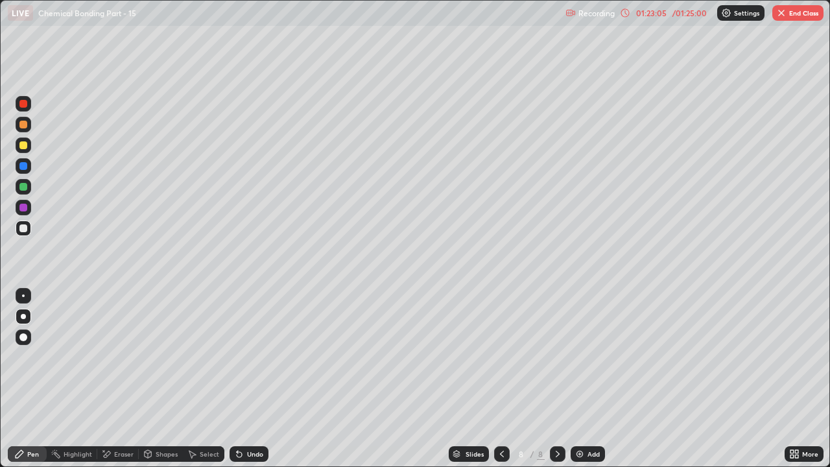
click at [24, 205] on div at bounding box center [23, 208] width 8 height 8
click at [30, 229] on div at bounding box center [24, 229] width 16 height 16
click at [25, 147] on div at bounding box center [23, 145] width 8 height 8
click at [29, 128] on div at bounding box center [24, 125] width 16 height 16
click at [22, 228] on div at bounding box center [23, 228] width 8 height 8
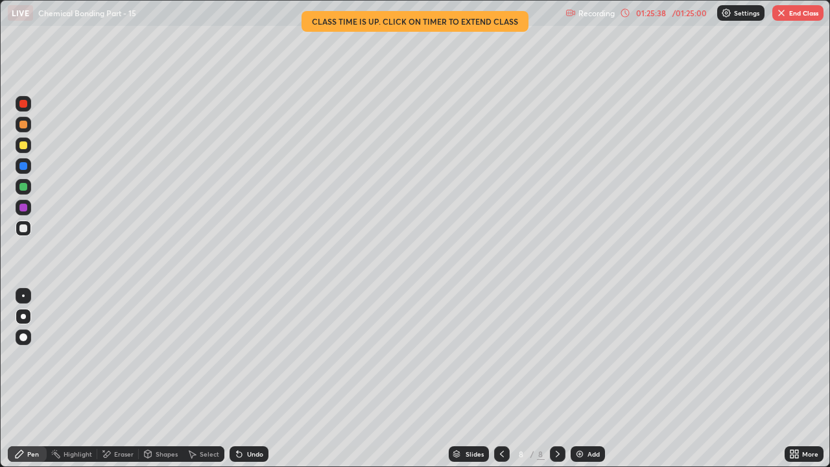
click at [24, 146] on div at bounding box center [23, 145] width 8 height 8
click at [24, 228] on div at bounding box center [23, 228] width 8 height 8
click at [115, 357] on div "Eraser" at bounding box center [118, 454] width 42 height 16
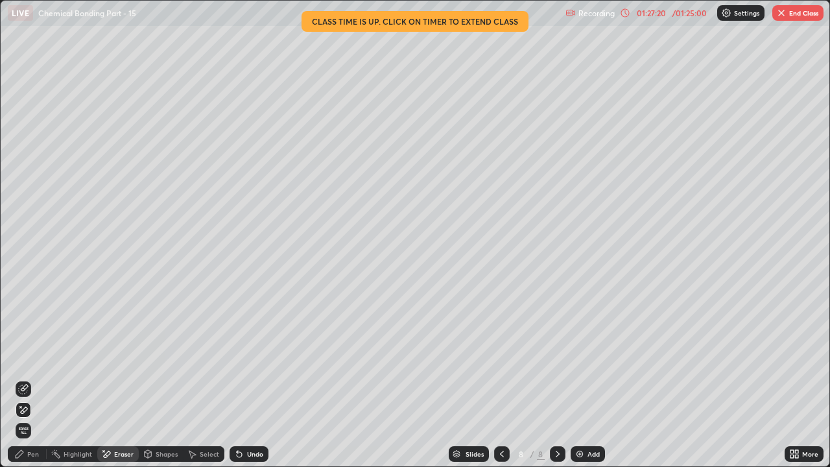
click at [593, 357] on div "Add" at bounding box center [594, 454] width 12 height 6
click at [33, 357] on div "Pen" at bounding box center [33, 454] width 12 height 6
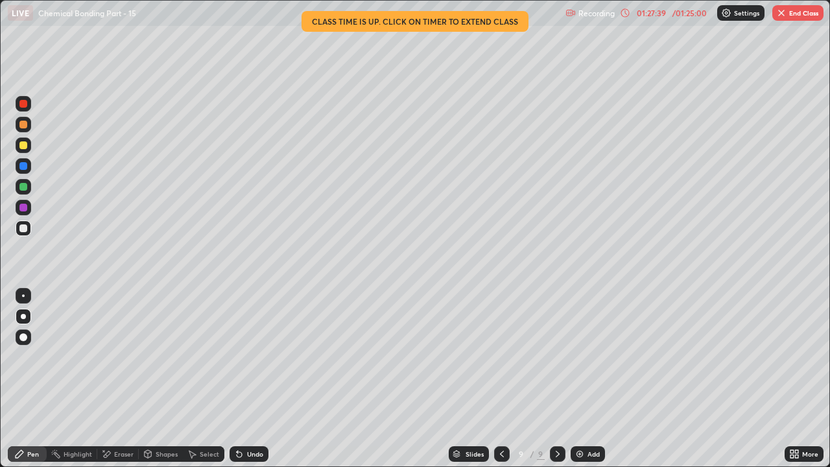
click at [239, 357] on icon at bounding box center [239, 454] width 5 height 5
click at [24, 187] on div at bounding box center [23, 187] width 8 height 8
click at [24, 227] on div at bounding box center [23, 228] width 8 height 8
click at [25, 147] on div at bounding box center [23, 145] width 8 height 8
click at [25, 230] on div at bounding box center [23, 228] width 8 height 8
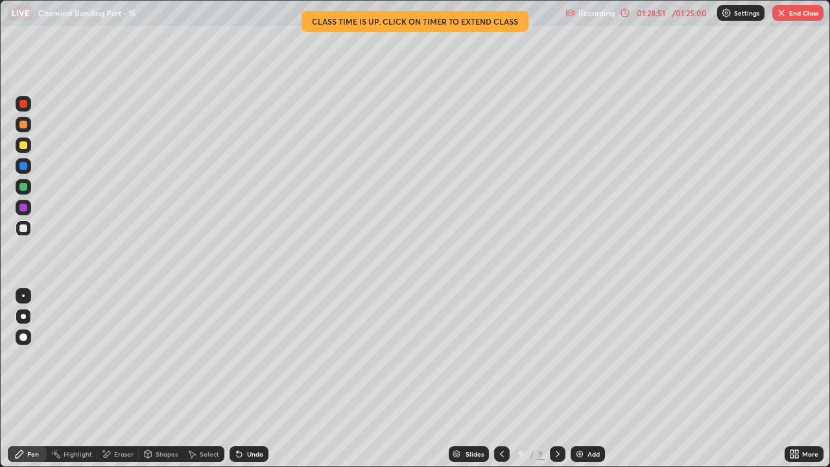
click at [501, 357] on icon at bounding box center [502, 454] width 10 height 10
click at [501, 357] on div at bounding box center [502, 454] width 16 height 16
click at [798, 18] on button "End Class" at bounding box center [798, 13] width 51 height 16
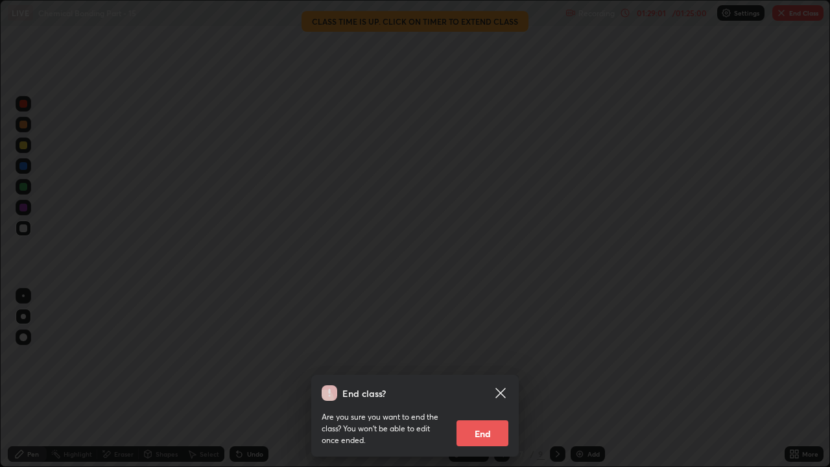
click at [498, 357] on button "End" at bounding box center [483, 433] width 52 height 26
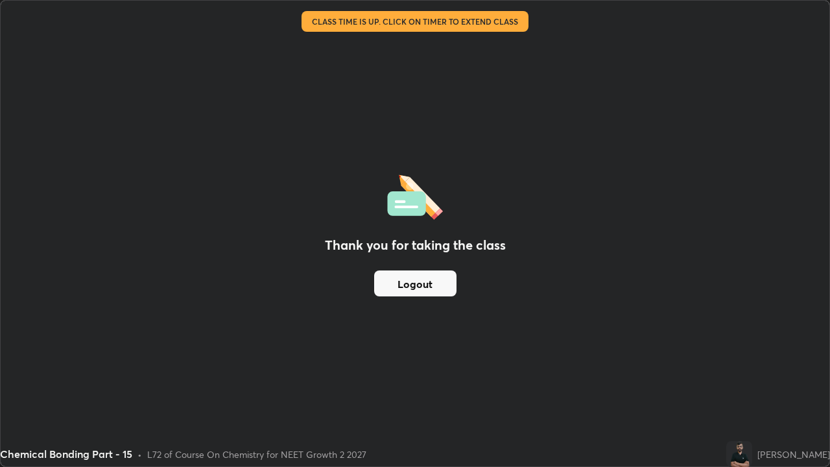
click at [439, 285] on button "Logout" at bounding box center [415, 283] width 82 height 26
